Goal: Information Seeking & Learning: Learn about a topic

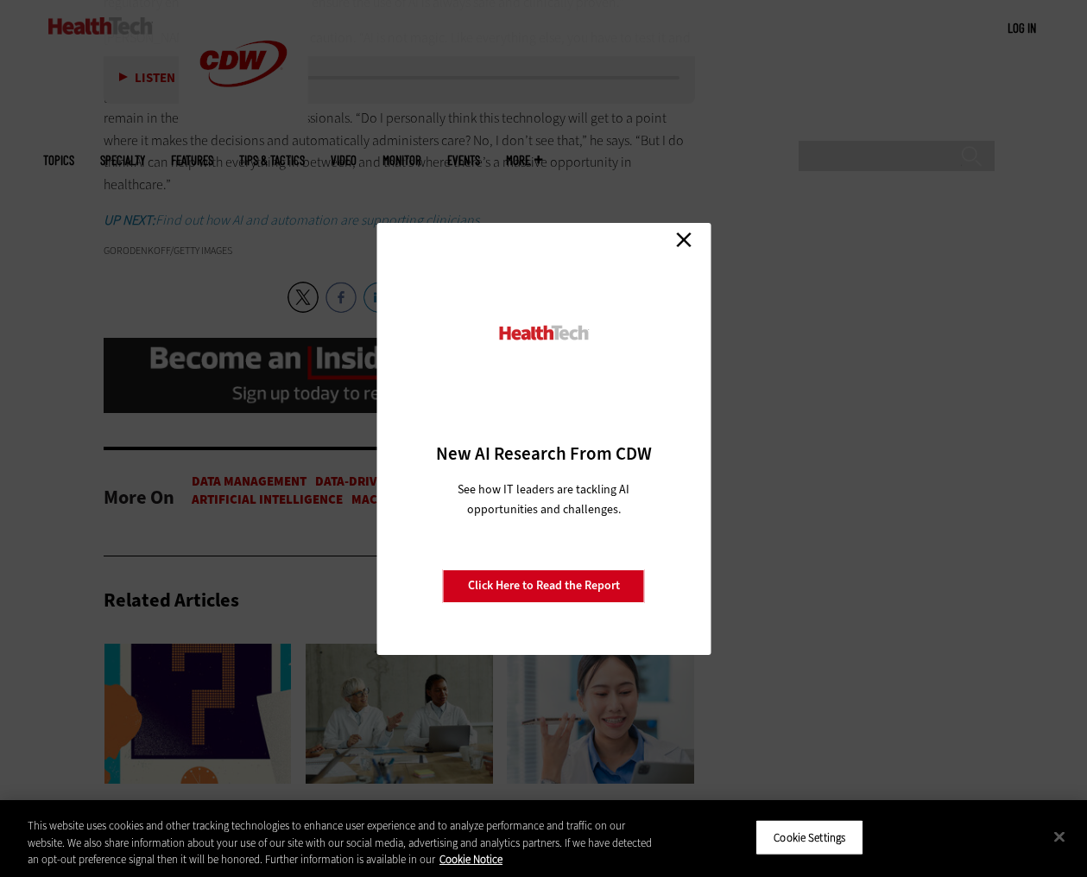
scroll to position [3713, 0]
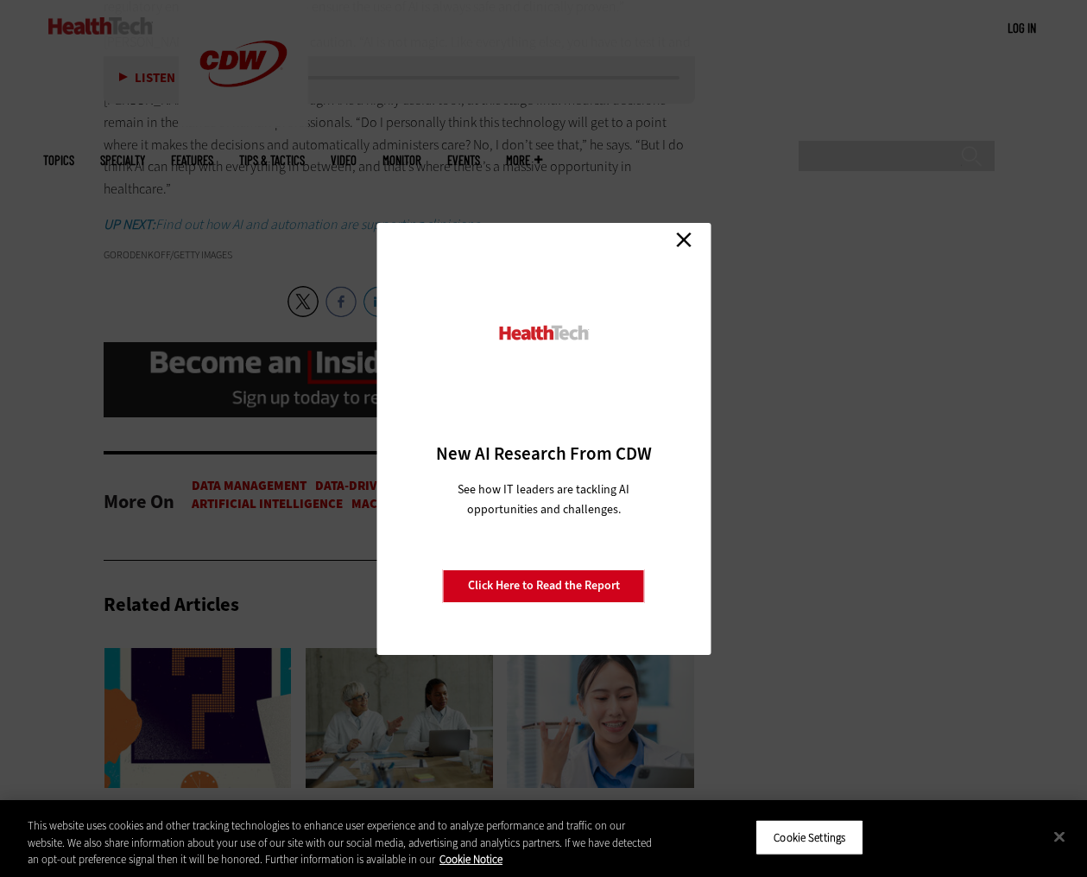
click at [678, 248] on link "Close" at bounding box center [684, 240] width 26 height 26
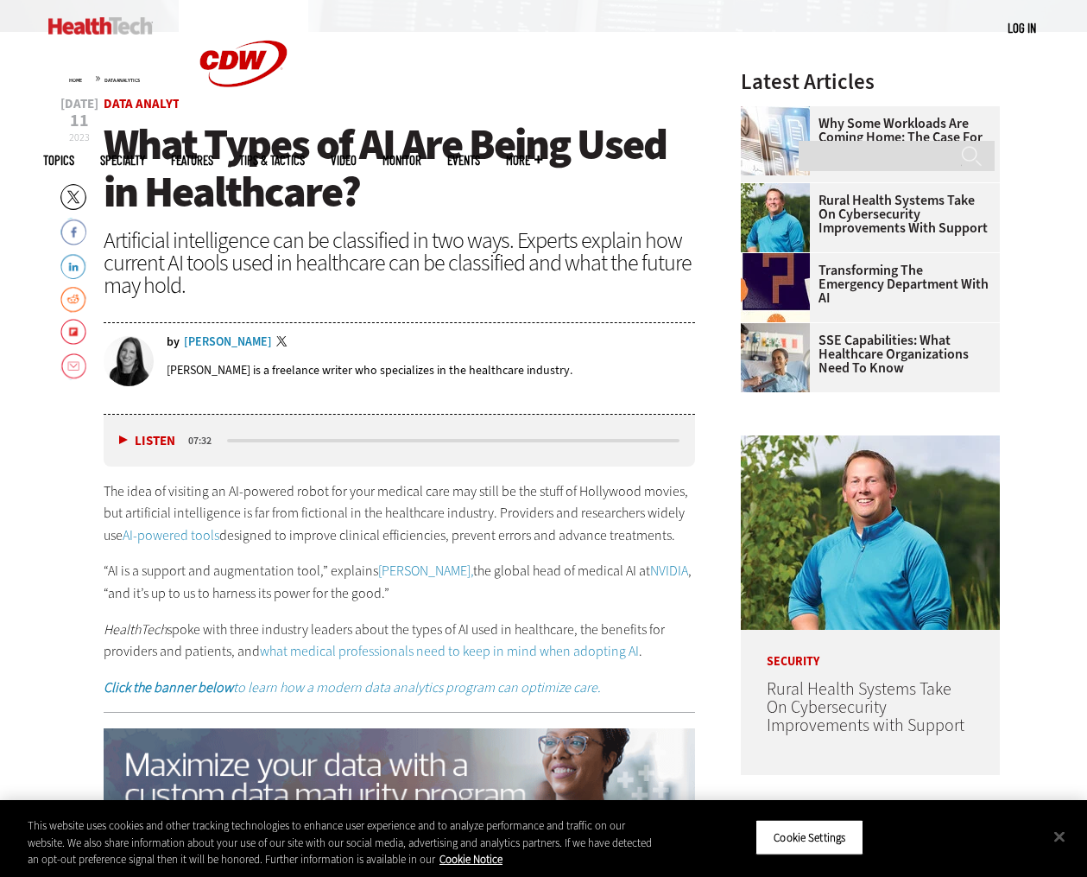
scroll to position [543, 0]
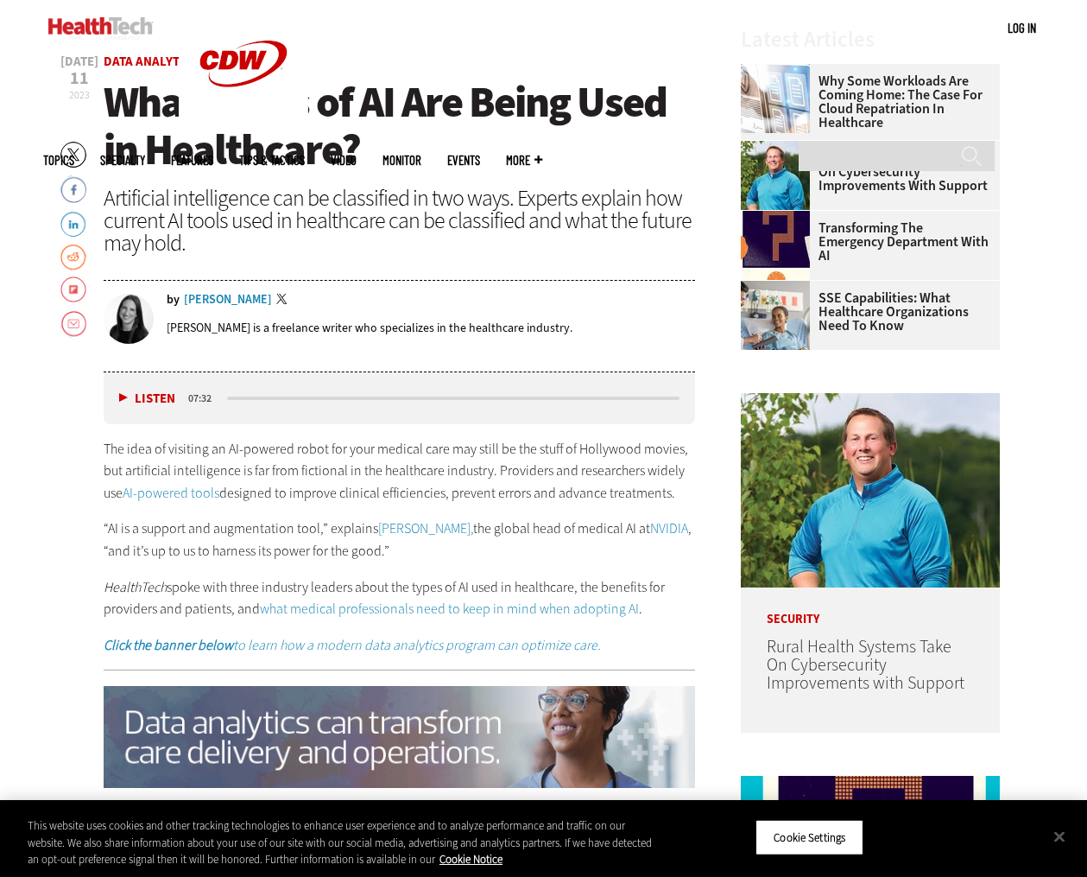
click at [71, 292] on link "Flipboard" at bounding box center [73, 290] width 26 height 28
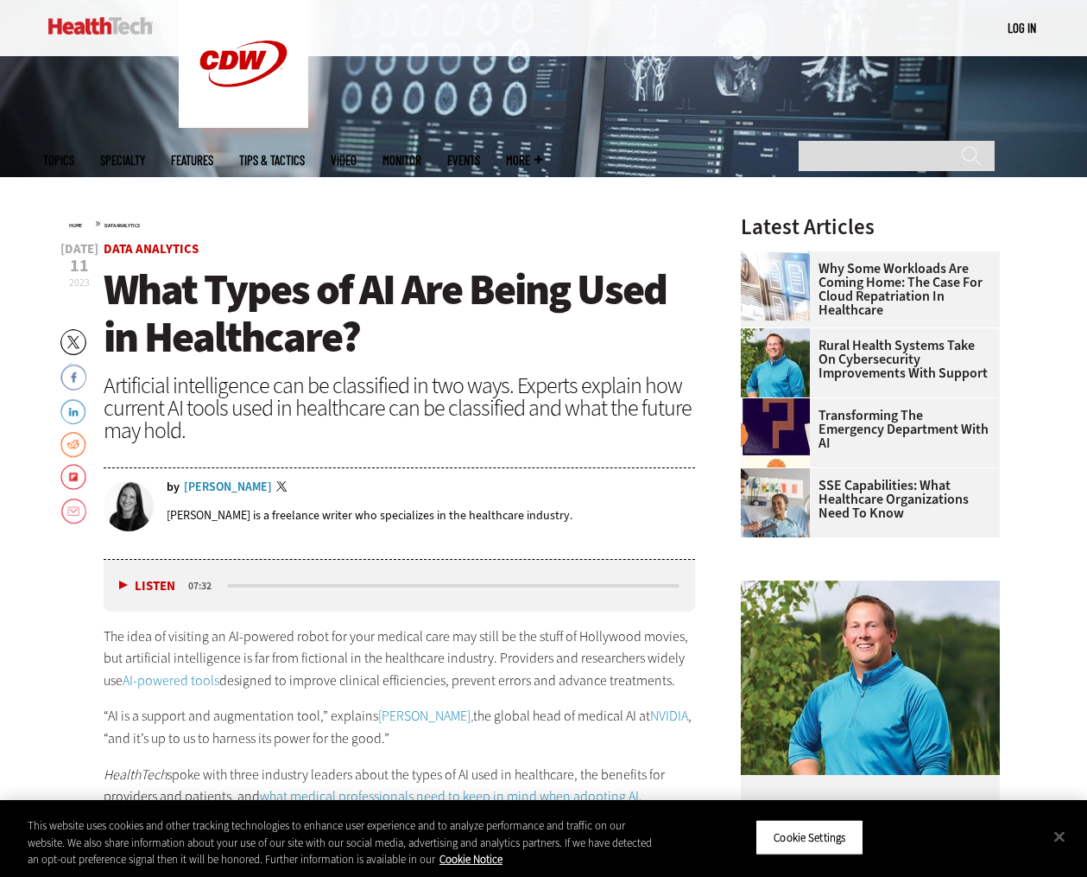
scroll to position [345, 0]
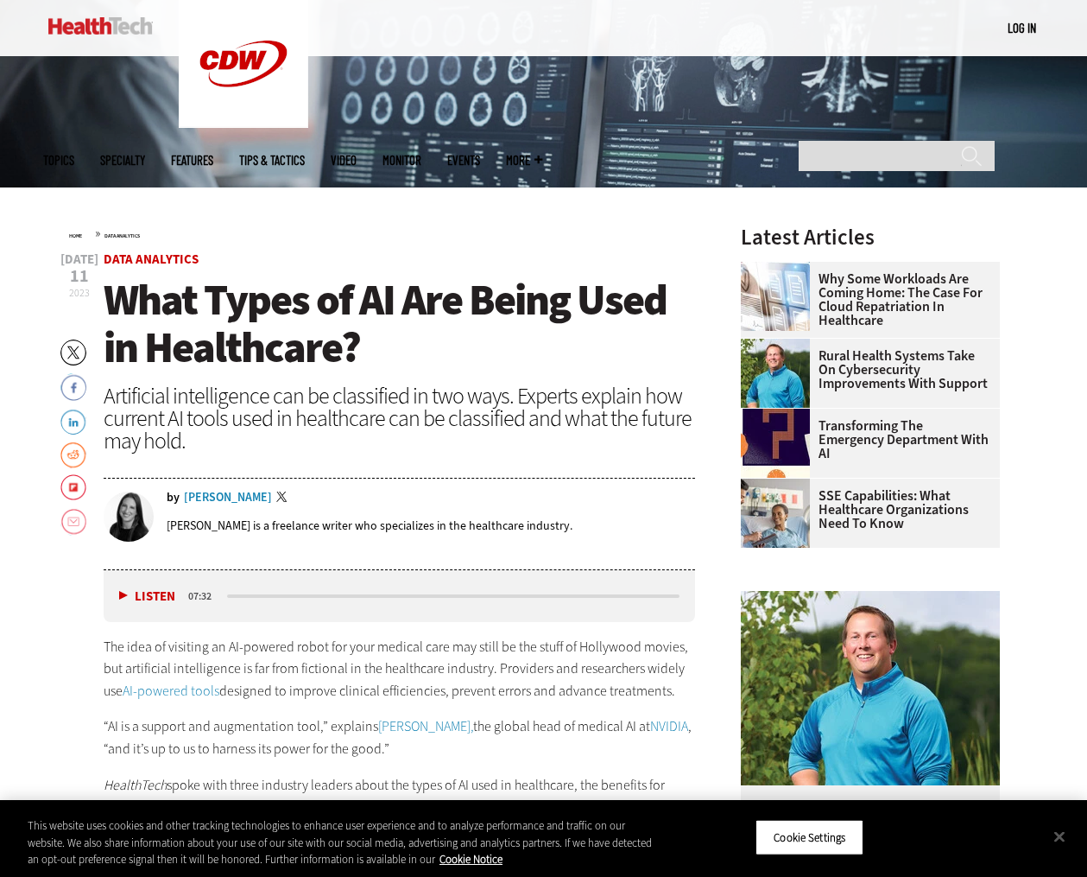
click at [75, 525] on link "Email" at bounding box center [73, 522] width 26 height 28
click at [351, 239] on div "Home » Data Analytics" at bounding box center [382, 233] width 627 height 14
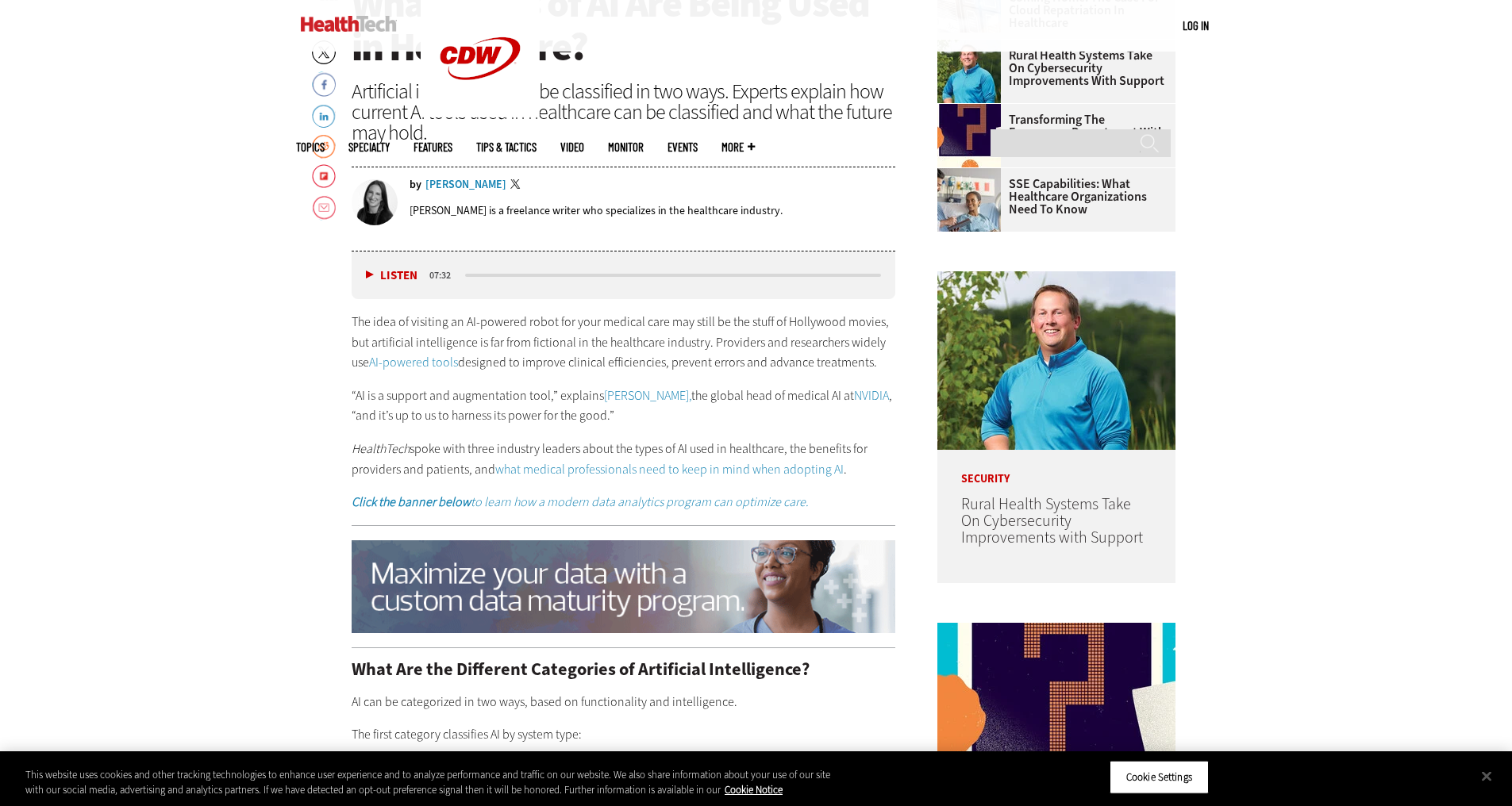
scroll to position [596, 0]
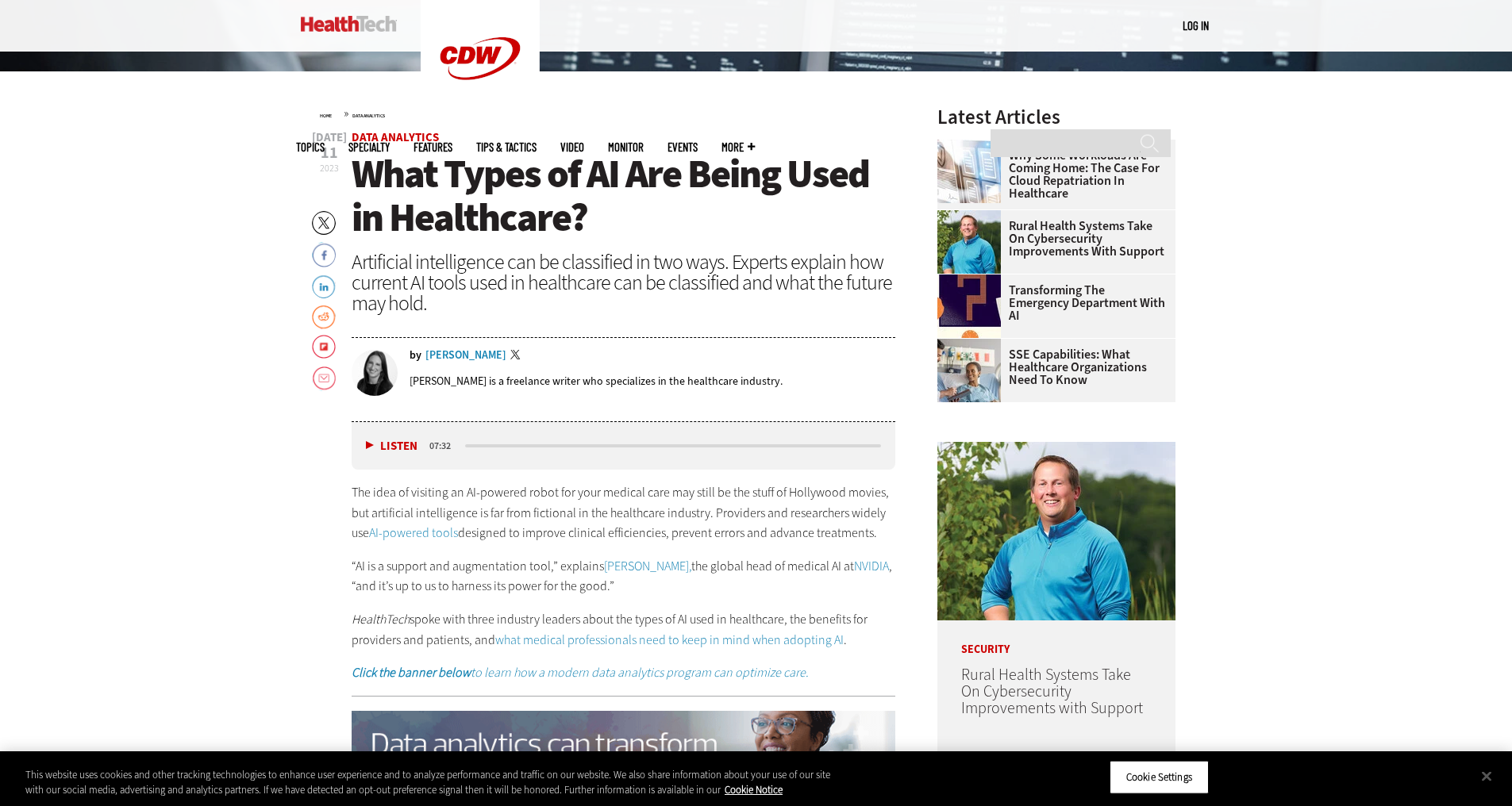
click at [523, 218] on span "What Types of AI Are Being Used in Healthcare?" at bounding box center [610, 196] width 517 height 96
click at [573, 212] on span "What Types of AI Are Being Used in Healthcare?" at bounding box center [610, 196] width 517 height 96
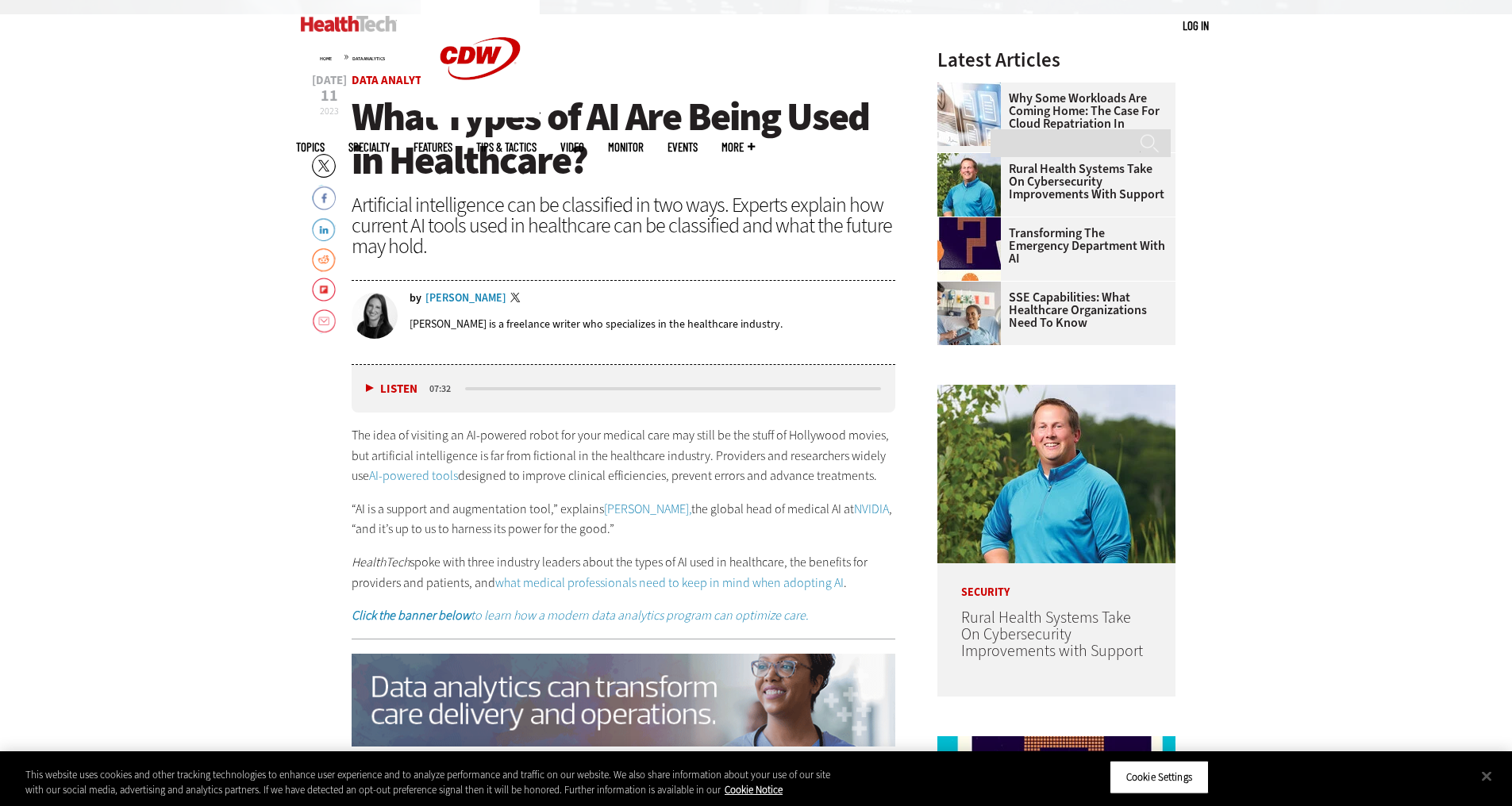
scroll to position [676, 0]
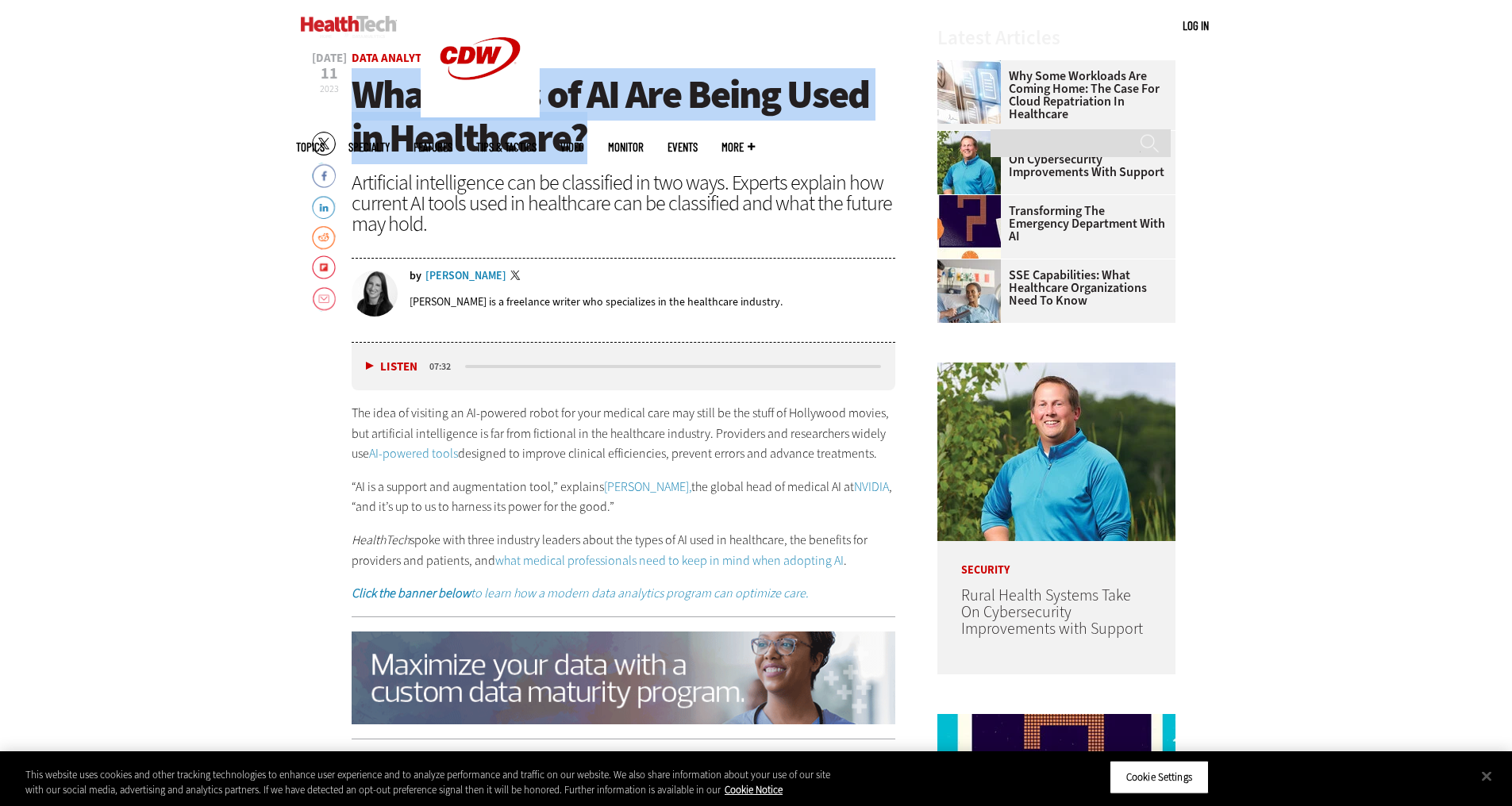
drag, startPoint x: 603, startPoint y: 137, endPoint x: 341, endPoint y: 96, distance: 265.2
copy span "What Types of AI Are Being Used in Healthcare?"
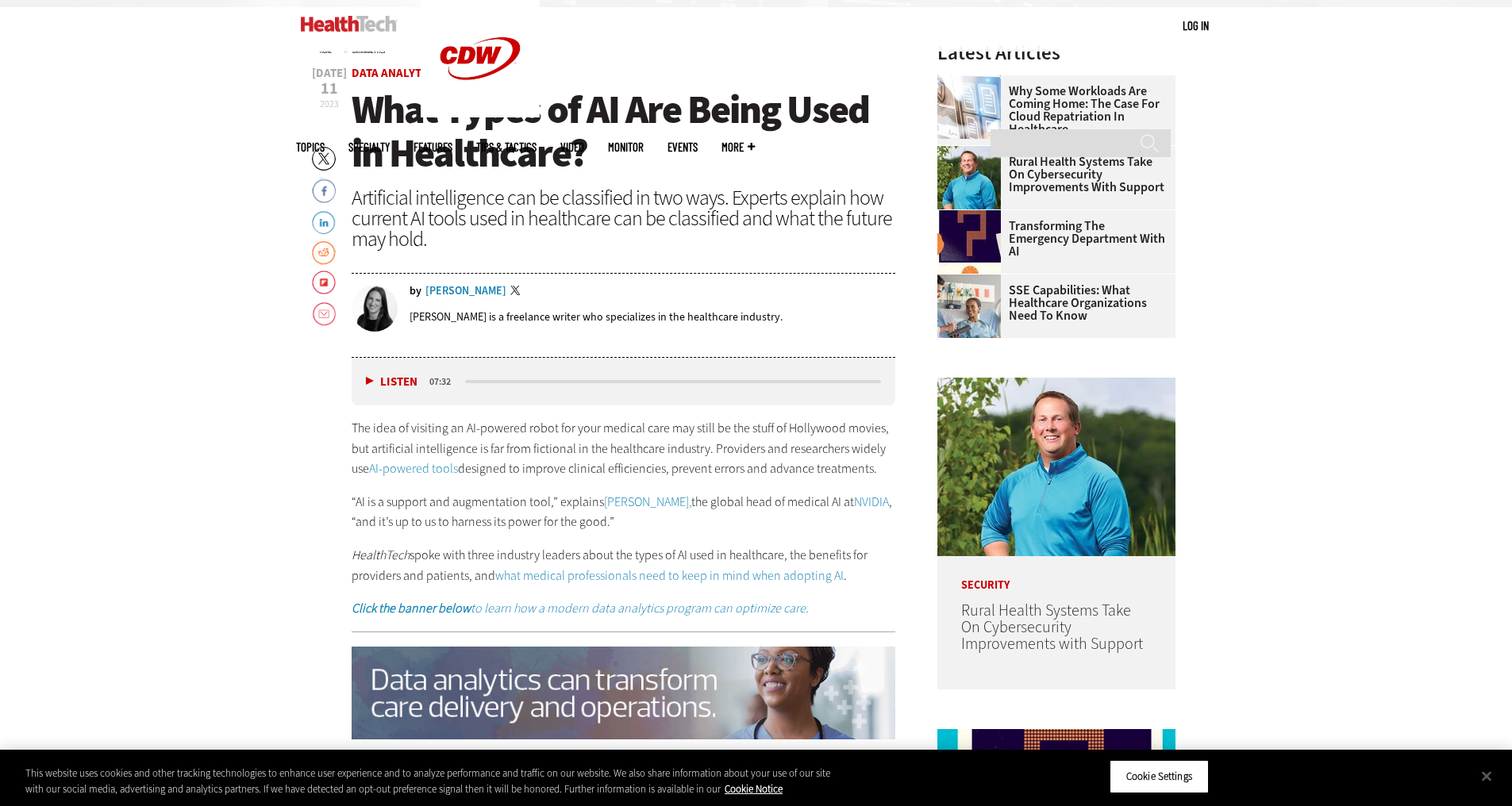
scroll to position [555, 0]
